Goal: Information Seeking & Learning: Learn about a topic

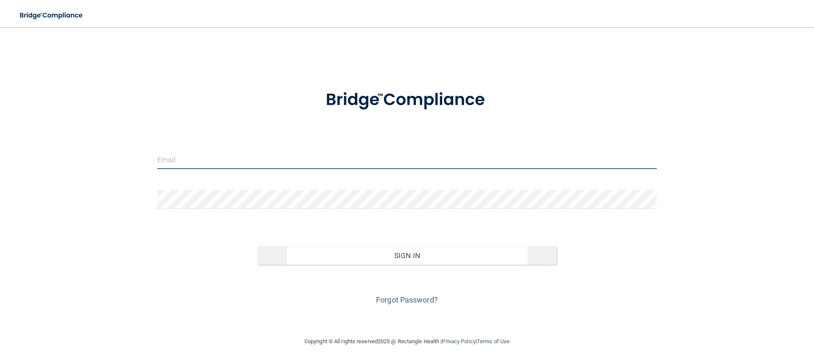
type input "[EMAIL_ADDRESS][DOMAIN_NAME]"
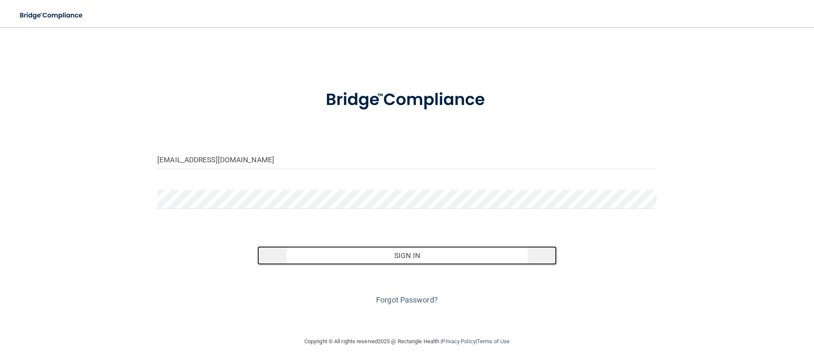
click at [327, 259] on button "Sign In" at bounding box center [407, 255] width 300 height 19
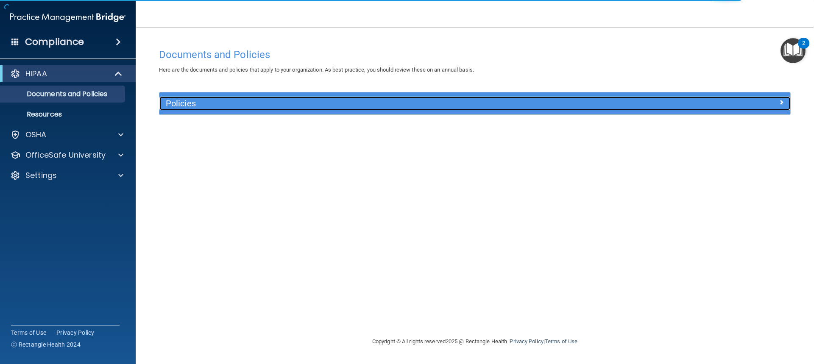
click at [201, 106] on h5 "Policies" at bounding box center [396, 103] width 460 height 9
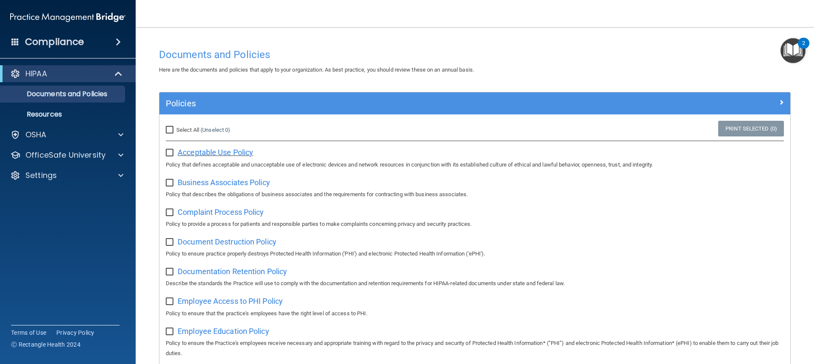
click at [219, 150] on span "Acceptable Use Policy" at bounding box center [215, 152] width 75 height 9
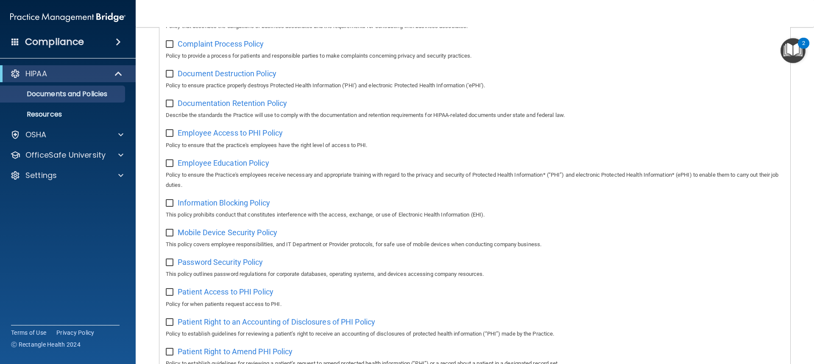
scroll to position [170, 0]
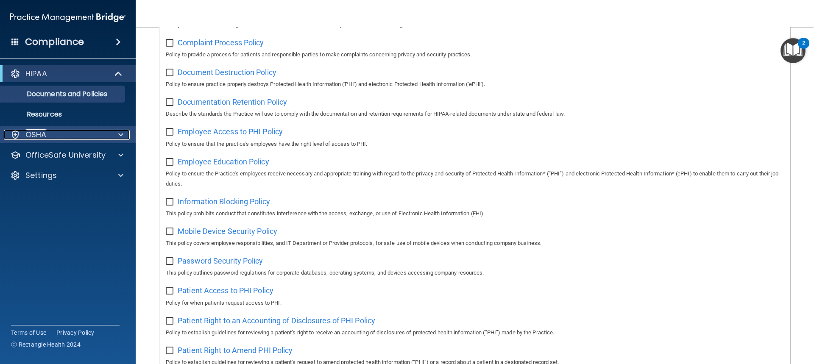
click at [100, 131] on div "OSHA" at bounding box center [56, 135] width 105 height 10
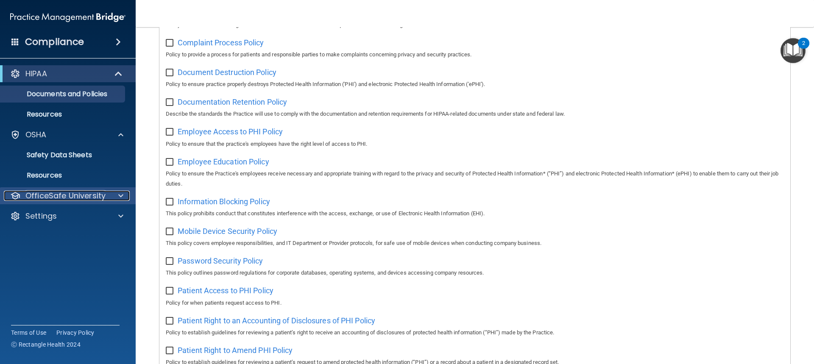
click at [106, 191] on div "OfficeSafe University" at bounding box center [56, 196] width 105 height 10
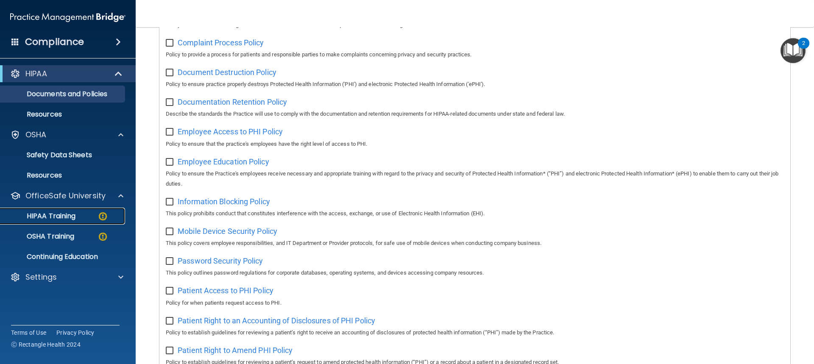
click at [70, 218] on p "HIPAA Training" at bounding box center [41, 216] width 70 height 8
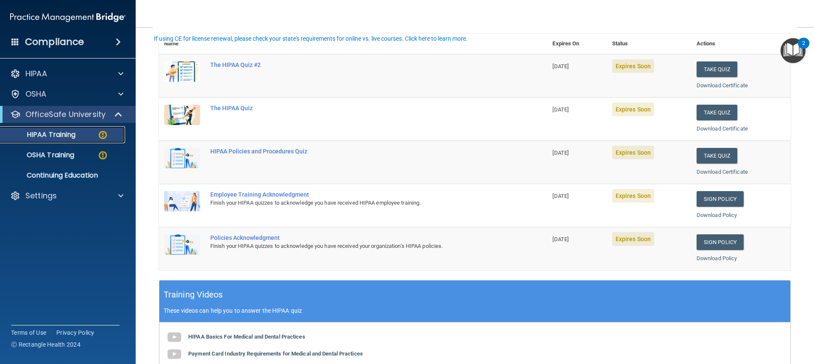
scroll to position [42, 0]
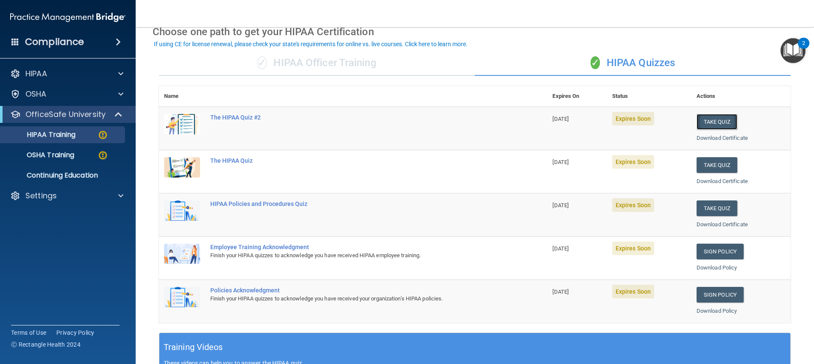
click at [699, 124] on button "Take Quiz" at bounding box center [716, 122] width 41 height 16
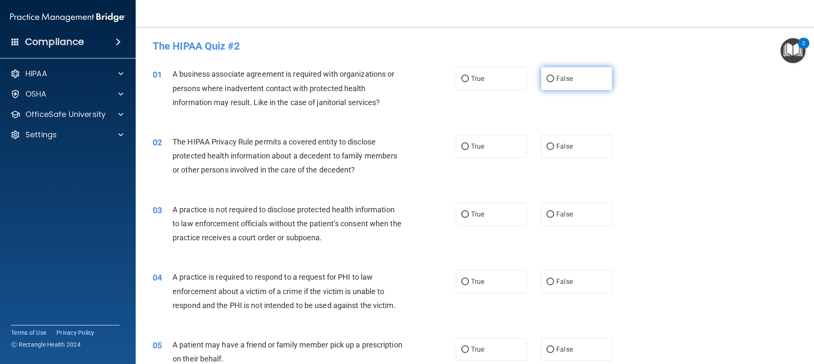
click at [547, 80] on input "False" at bounding box center [550, 79] width 8 height 6
radio input "true"
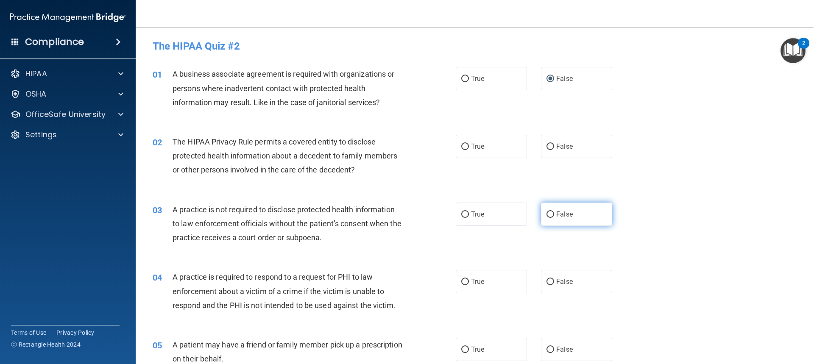
click at [549, 213] on input "False" at bounding box center [550, 215] width 8 height 6
radio input "true"
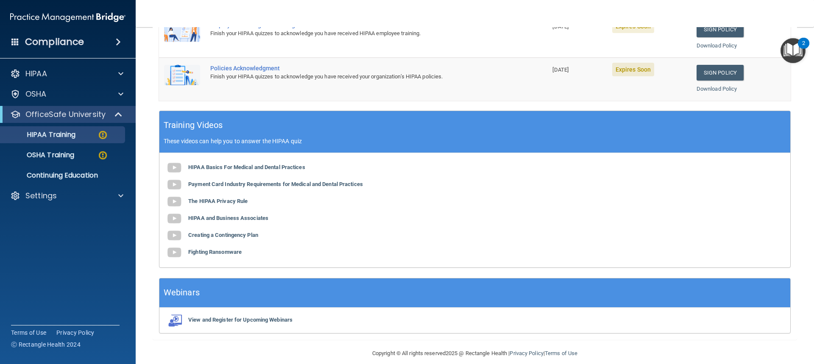
scroll to position [274, 0]
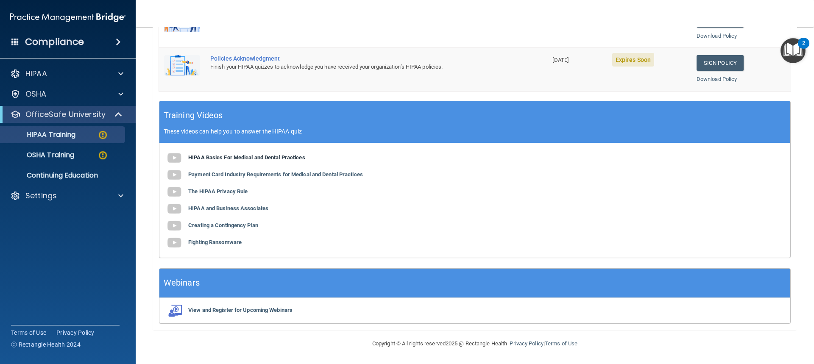
click at [222, 158] on b "HIPAA Basics For Medical and Dental Practices" at bounding box center [246, 157] width 117 height 6
